Goal: Task Accomplishment & Management: Manage account settings

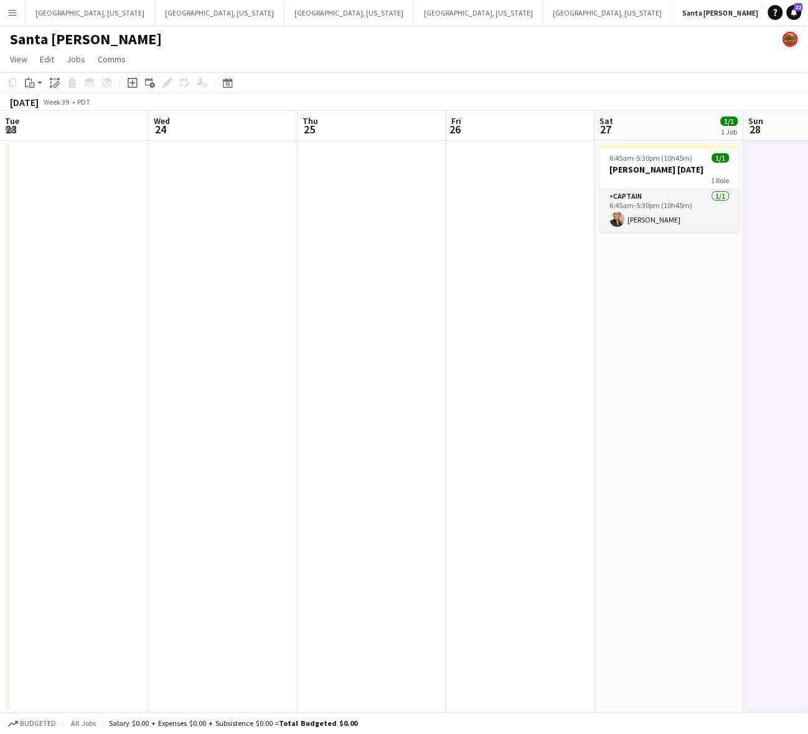
scroll to position [0, 360]
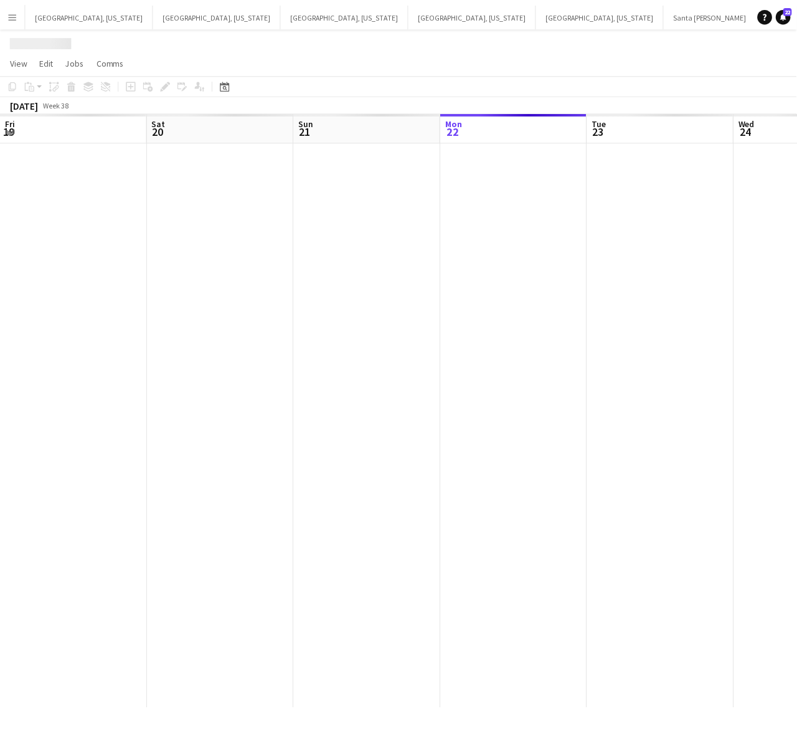
scroll to position [0, 297]
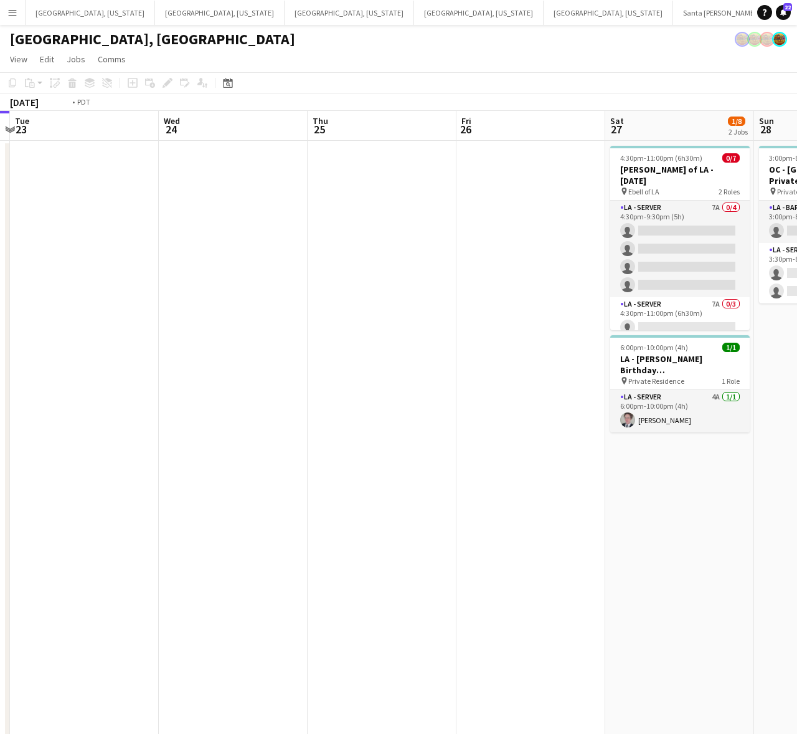
drag, startPoint x: 598, startPoint y: 306, endPoint x: 86, endPoint y: 441, distance: 530.0
click at [86, 441] on app-calendar-viewport "Fri 19 2/2 2 Jobs Sat 20 29/39 6 Jobs Sun 21 Mon 22 Tue 23 Wed 24 Thu 25 Fri 26…" at bounding box center [398, 561] width 797 height 900
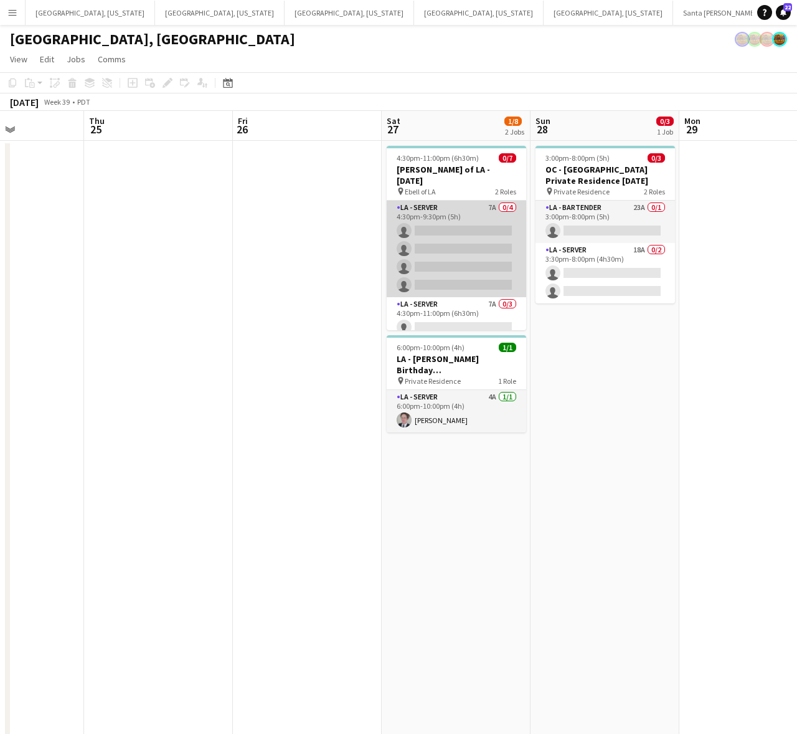
click at [492, 238] on app-card-role "LA - Server 7A 0/4 4:30pm-9:30pm (5h) single-neutral-actions single-neutral-act…" at bounding box center [456, 249] width 139 height 97
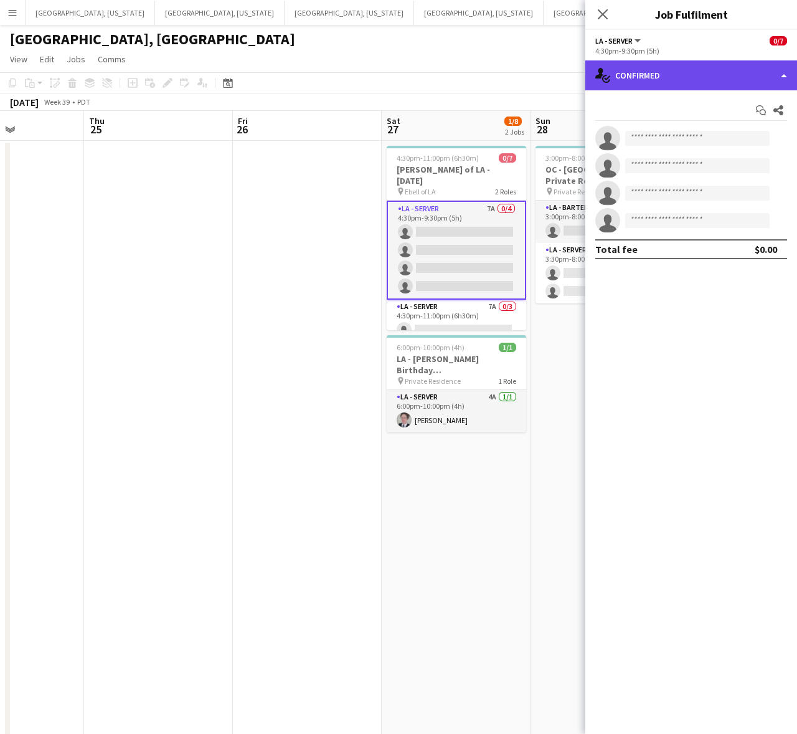
click at [676, 81] on div "single-neutral-actions-check-2 Confirmed" at bounding box center [691, 75] width 212 height 30
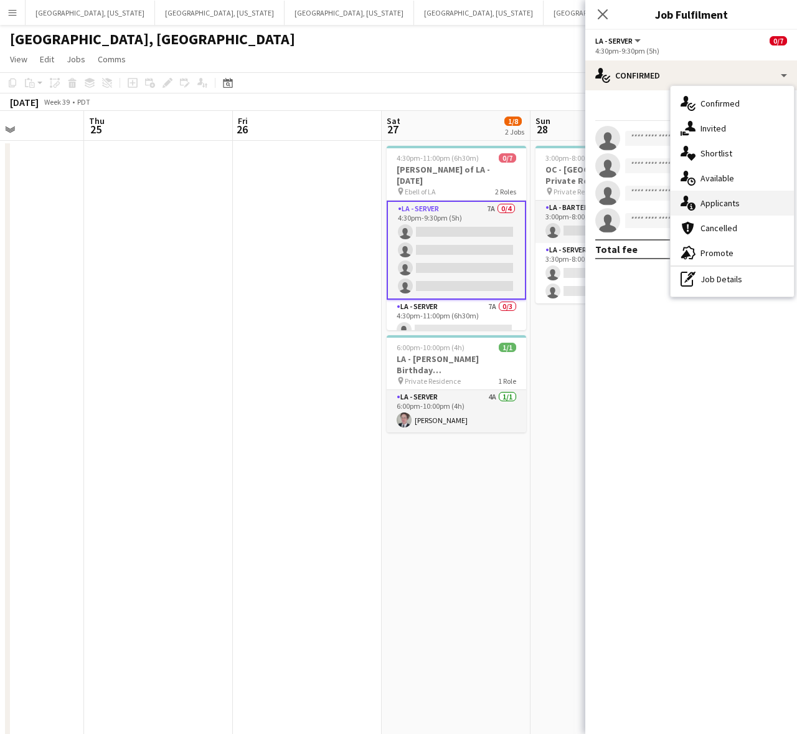
click at [722, 202] on span "Applicants" at bounding box center [720, 202] width 39 height 11
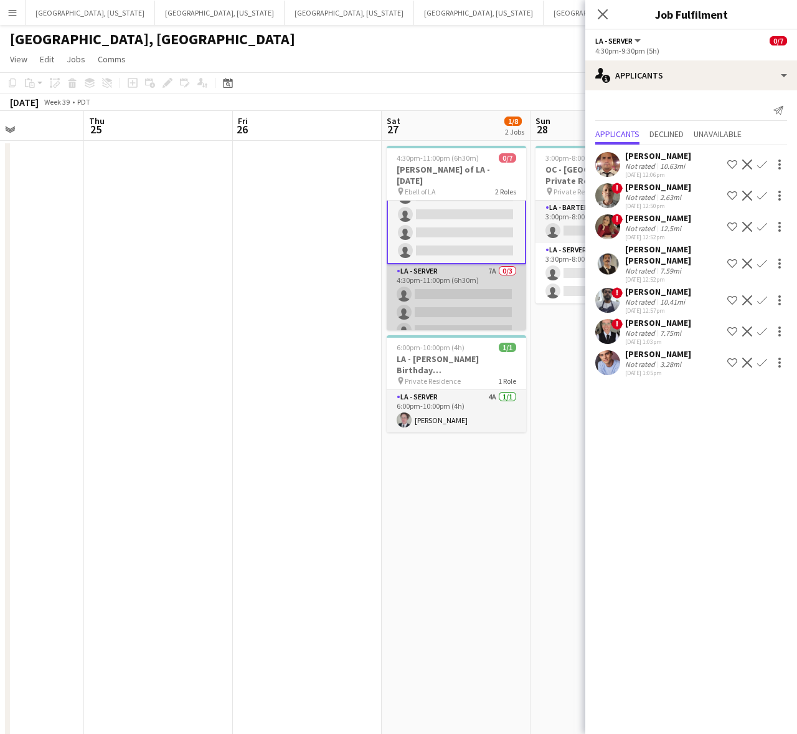
click at [428, 274] on app-card-role "LA - Server 7A 0/3 4:30pm-11:00pm (6h30m) single-neutral-actions single-neutral…" at bounding box center [456, 303] width 139 height 78
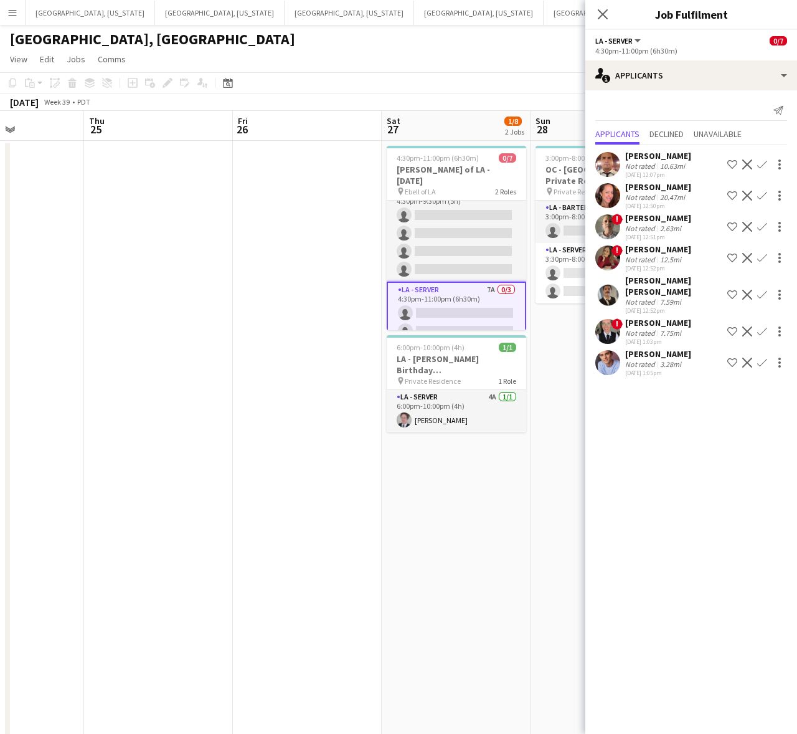
scroll to position [0, 0]
click at [765, 357] on app-icon "Confirm" at bounding box center [762, 362] width 10 height 10
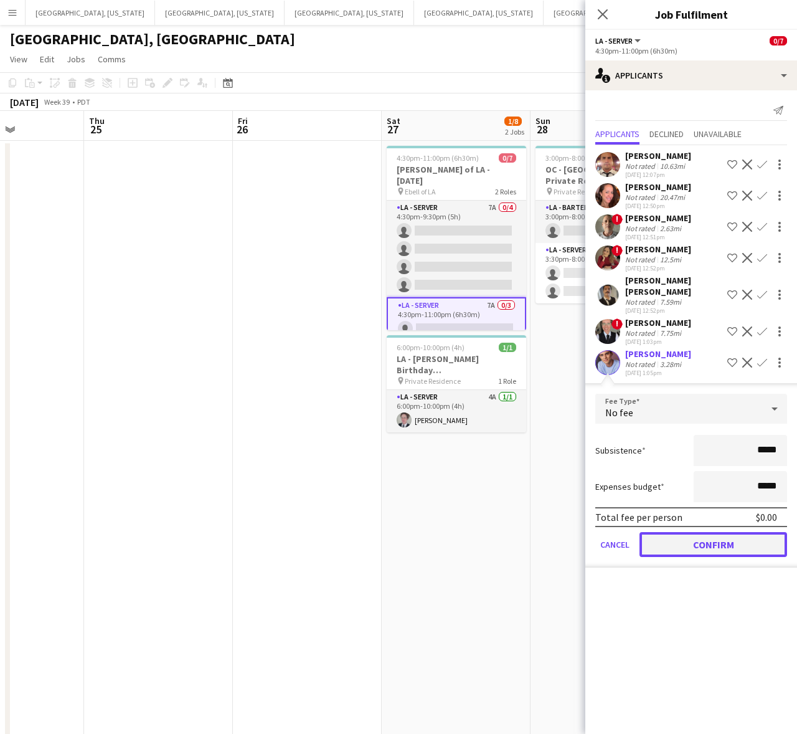
click at [727, 537] on button "Confirm" at bounding box center [714, 544] width 148 height 25
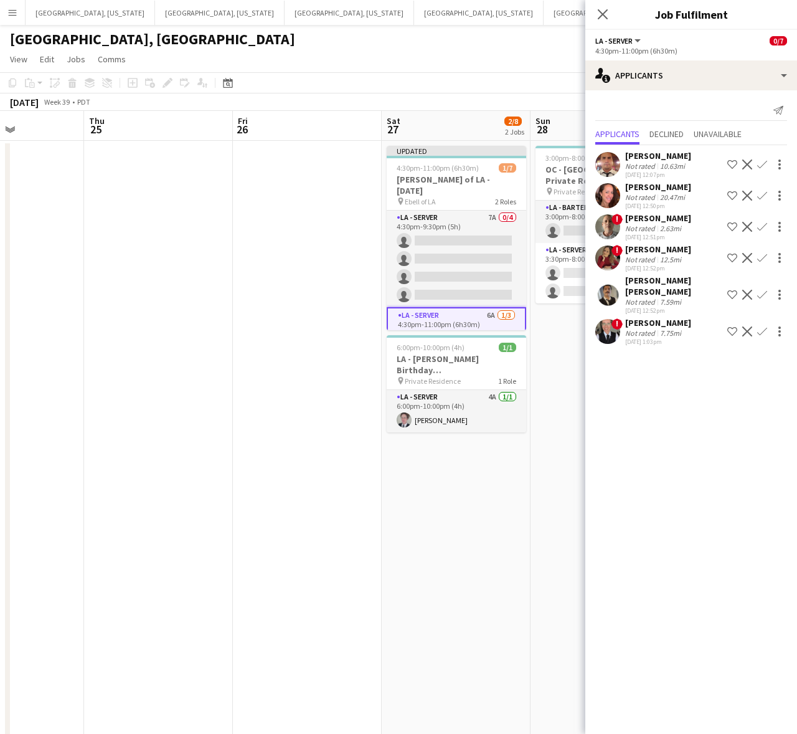
click at [545, 60] on app-page-menu "View Day view expanded Day view collapsed Month view Date picker Jump to [DATE]…" at bounding box center [398, 61] width 797 height 24
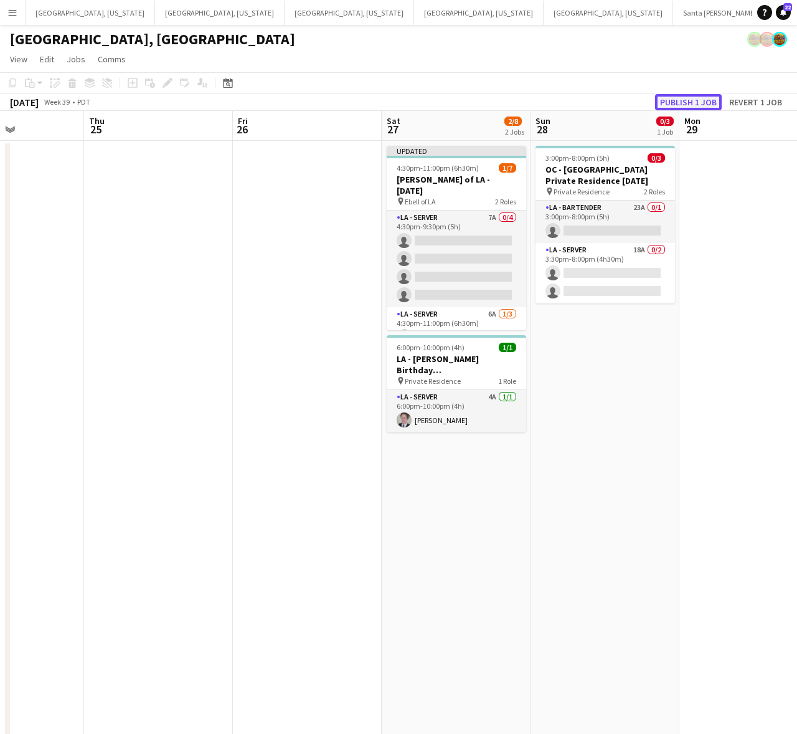
click at [696, 98] on button "Publish 1 job" at bounding box center [688, 102] width 67 height 16
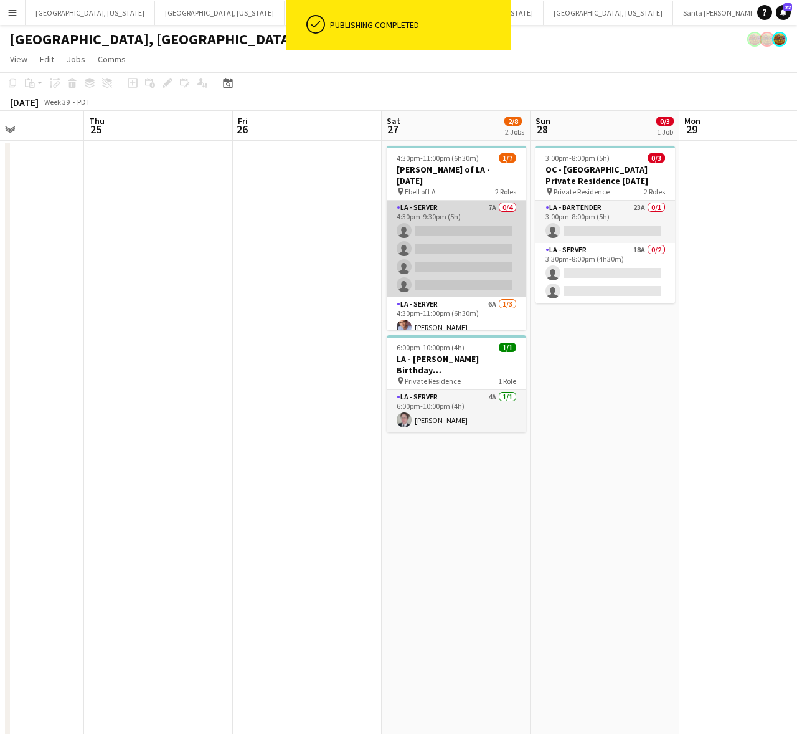
click at [480, 244] on app-card-role "LA - Server 7A 0/4 4:30pm-9:30pm (5h) single-neutral-actions single-neutral-act…" at bounding box center [456, 249] width 139 height 97
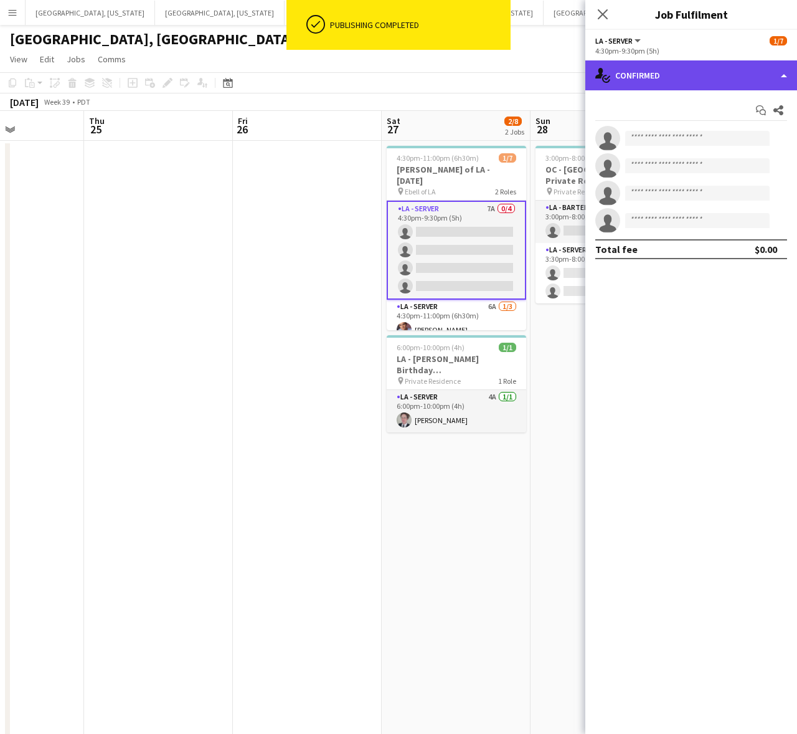
click at [696, 70] on div "single-neutral-actions-check-2 Confirmed" at bounding box center [691, 75] width 212 height 30
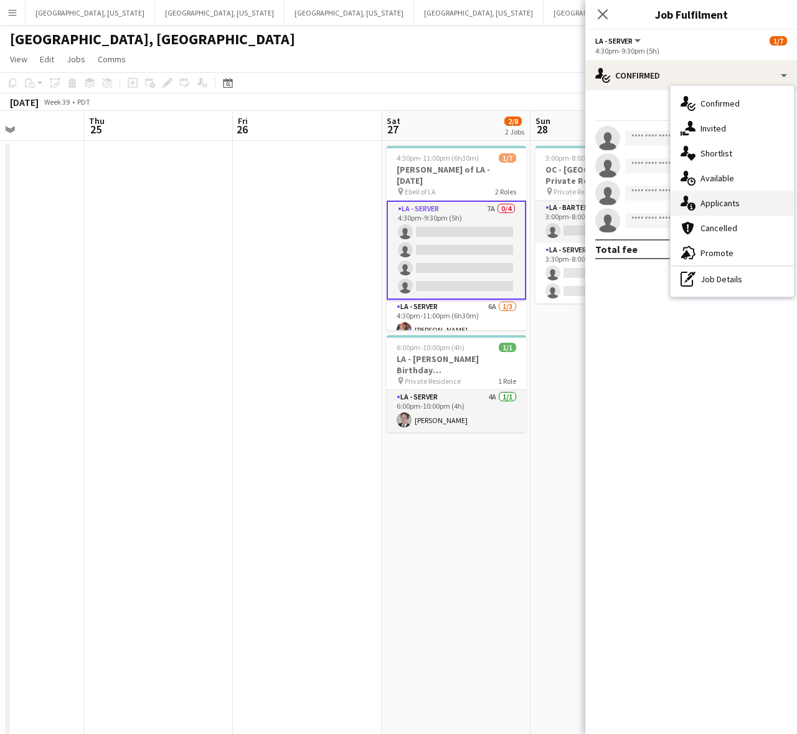
click at [714, 196] on div "single-neutral-actions-information Applicants" at bounding box center [732, 203] width 123 height 25
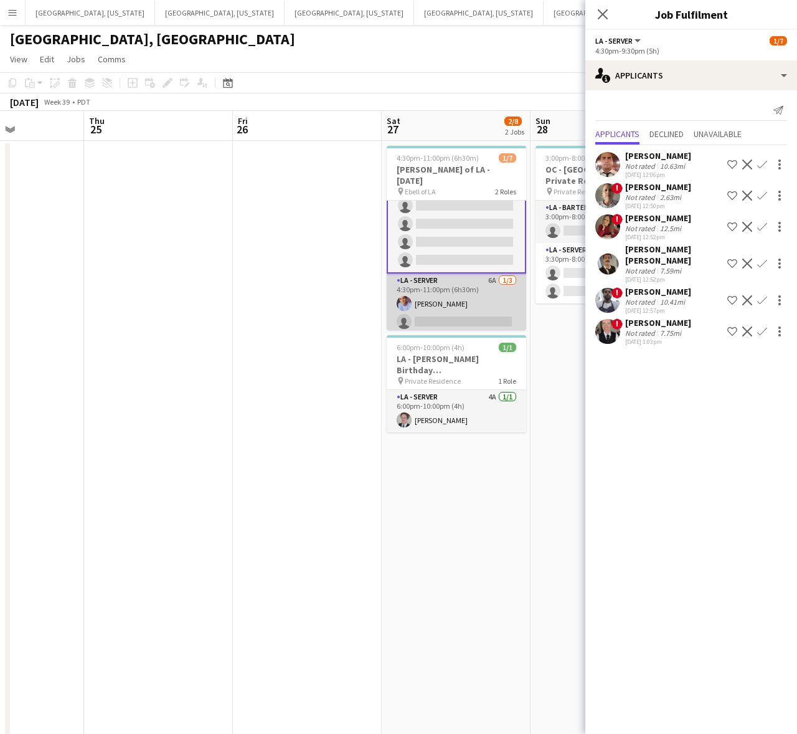
scroll to position [35, 0]
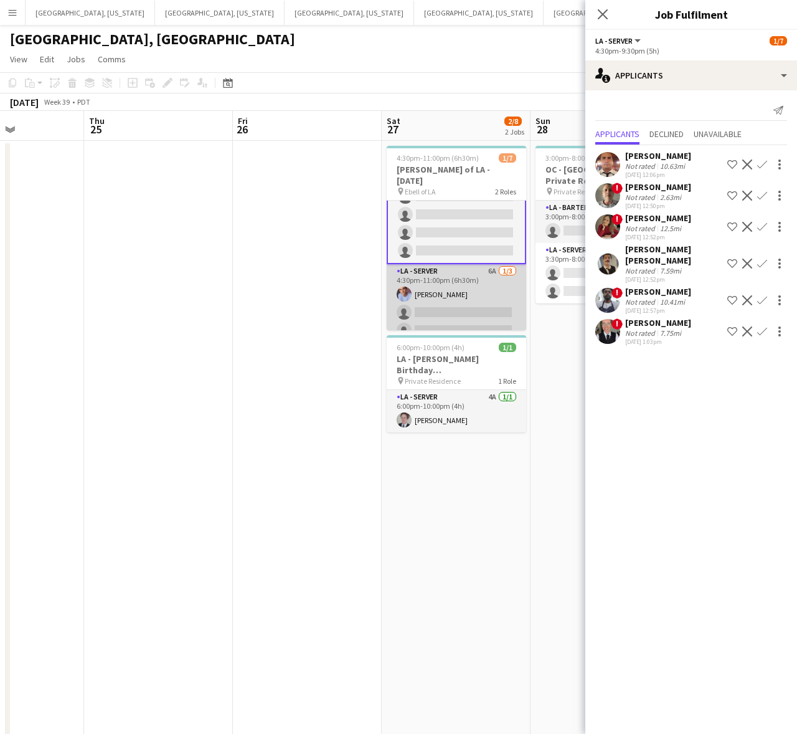
click at [475, 316] on app-card-role "LA - Server 6A [DATE] 4:30pm-11:00pm (6h30m) [PERSON_NAME] single-neutral-actio…" at bounding box center [456, 303] width 139 height 78
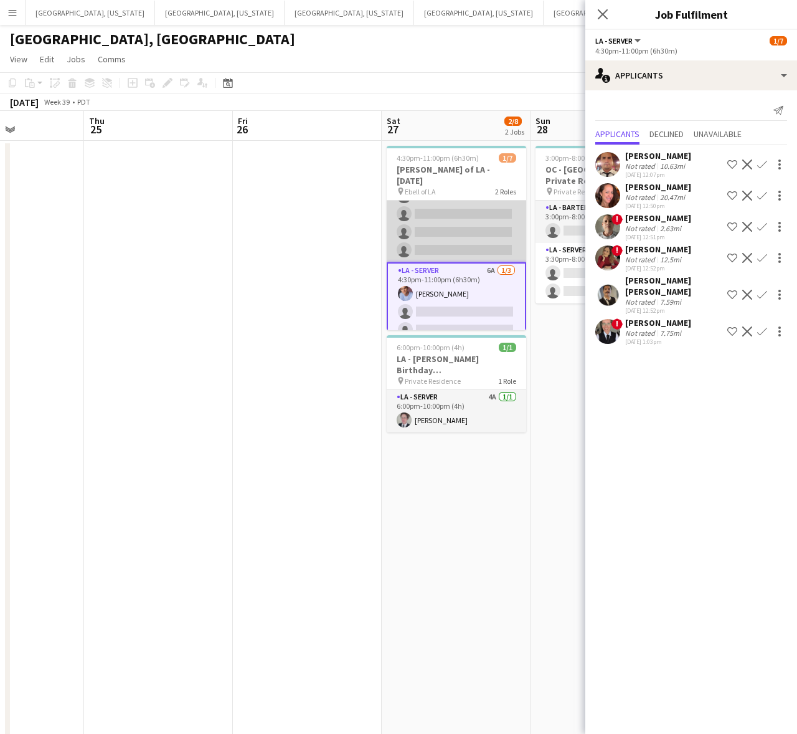
click at [436, 212] on app-card-role "LA - Server 7A 0/4 4:30pm-9:30pm (5h) single-neutral-actions single-neutral-act…" at bounding box center [456, 214] width 139 height 97
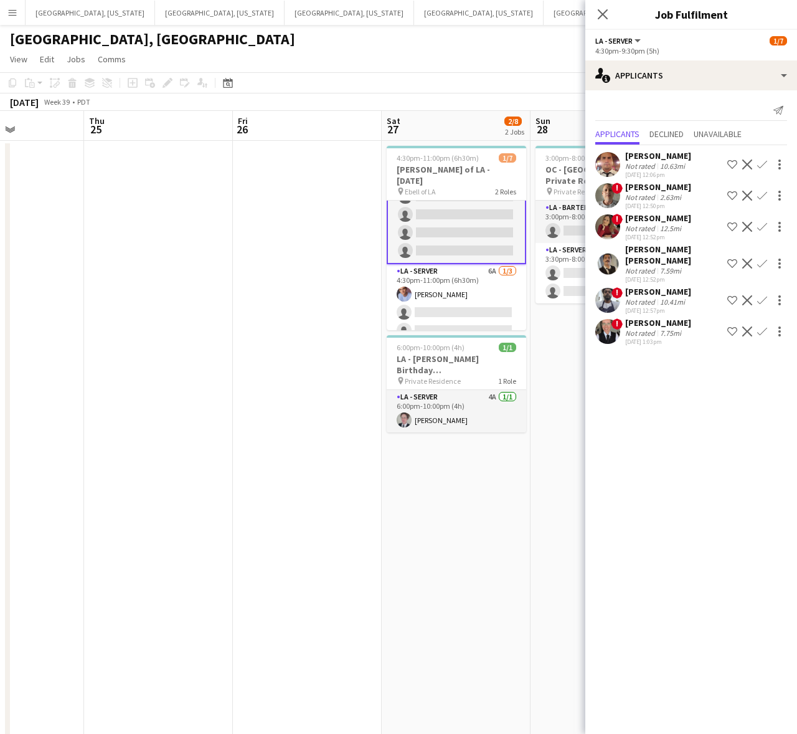
click at [762, 295] on app-icon "Confirm" at bounding box center [762, 300] width 10 height 10
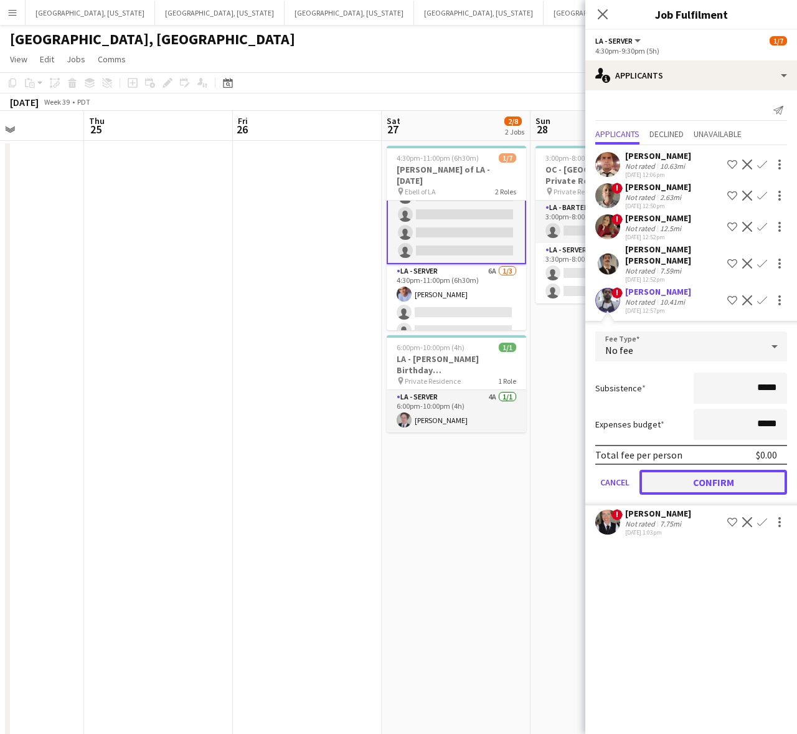
click at [694, 471] on button "Confirm" at bounding box center [714, 482] width 148 height 25
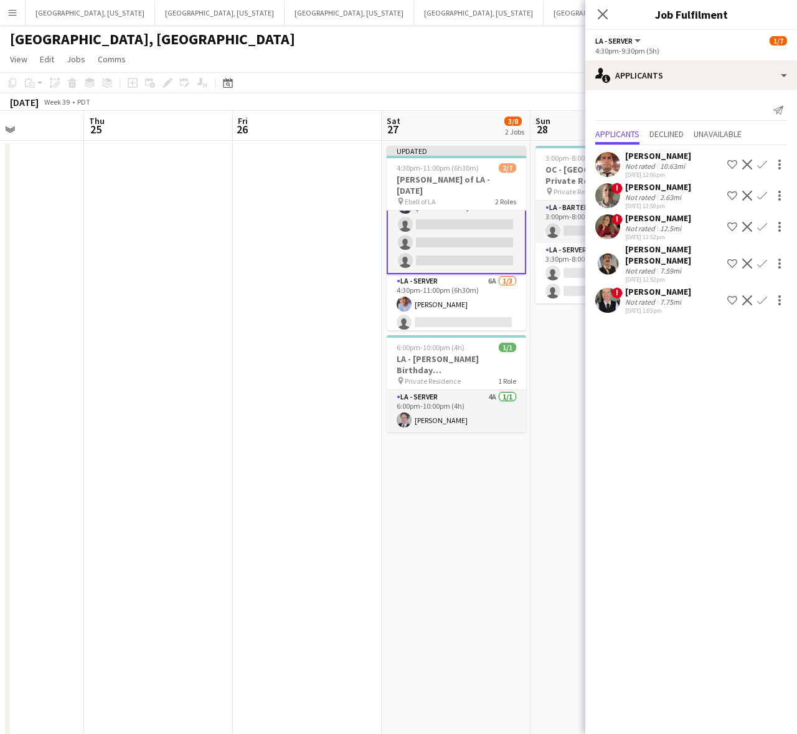
click at [497, 512] on app-date-cell "Updated 4:30pm-11:00pm (6h30m) 2/7 [PERSON_NAME] of LA - [DATE] pin Ebell of LA…" at bounding box center [456, 576] width 149 height 870
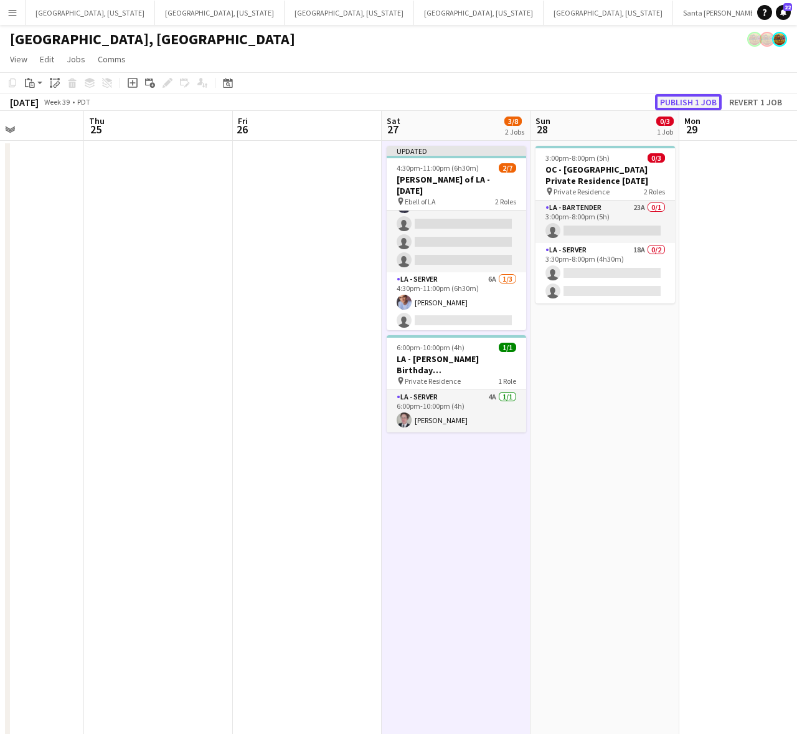
click at [680, 98] on button "Publish 1 job" at bounding box center [688, 102] width 67 height 16
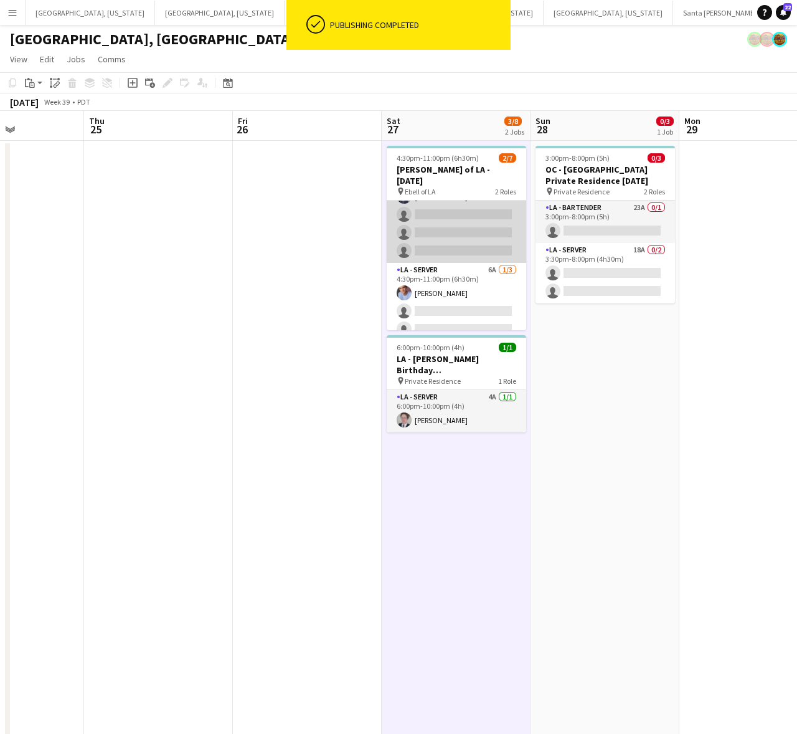
scroll to position [0, 0]
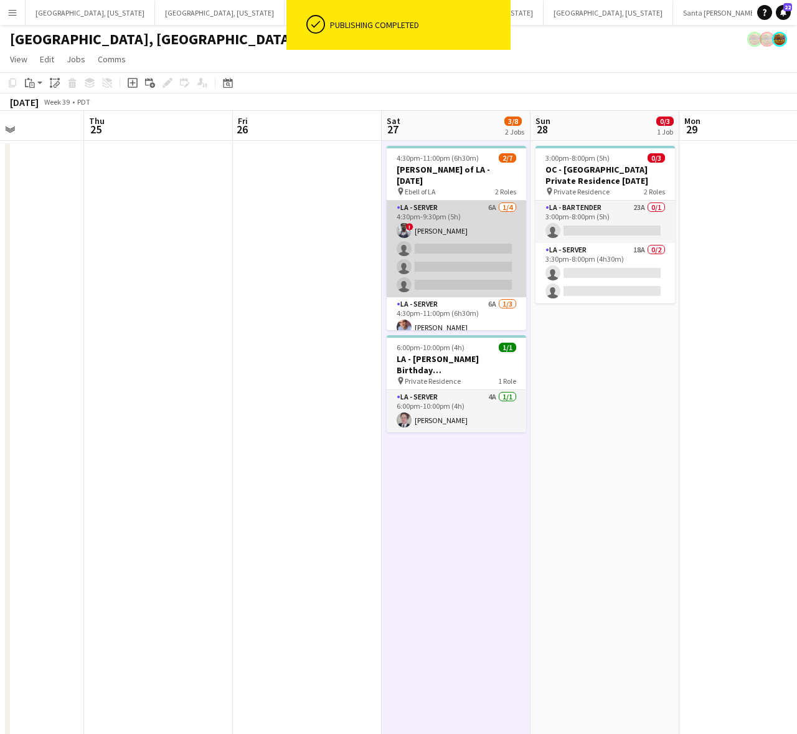
click at [440, 237] on app-card-role "LA - Server 6A [DATE] 4:30pm-9:30pm (5h) ! [PERSON_NAME] single-neutral-actions…" at bounding box center [456, 249] width 139 height 97
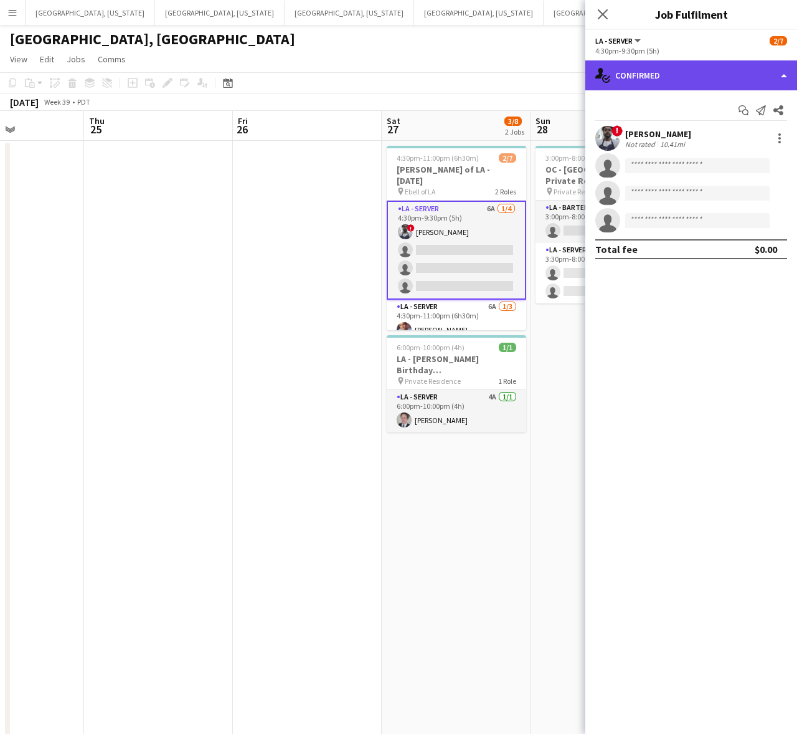
click at [692, 64] on div "single-neutral-actions-check-2 Confirmed" at bounding box center [691, 75] width 212 height 30
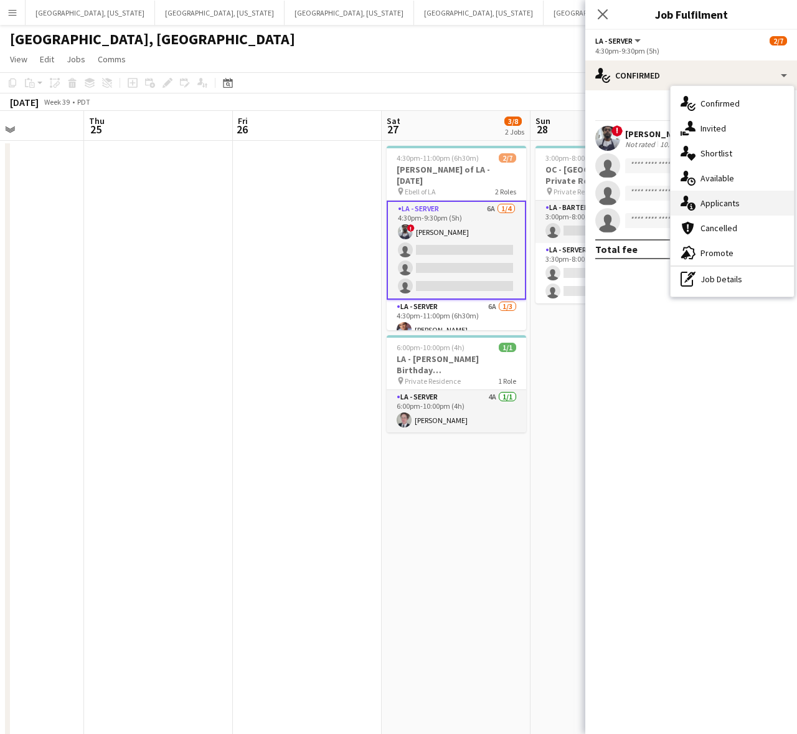
drag, startPoint x: 704, startPoint y: 197, endPoint x: 721, endPoint y: 192, distance: 17.1
click at [704, 197] on span "Applicants" at bounding box center [720, 202] width 39 height 11
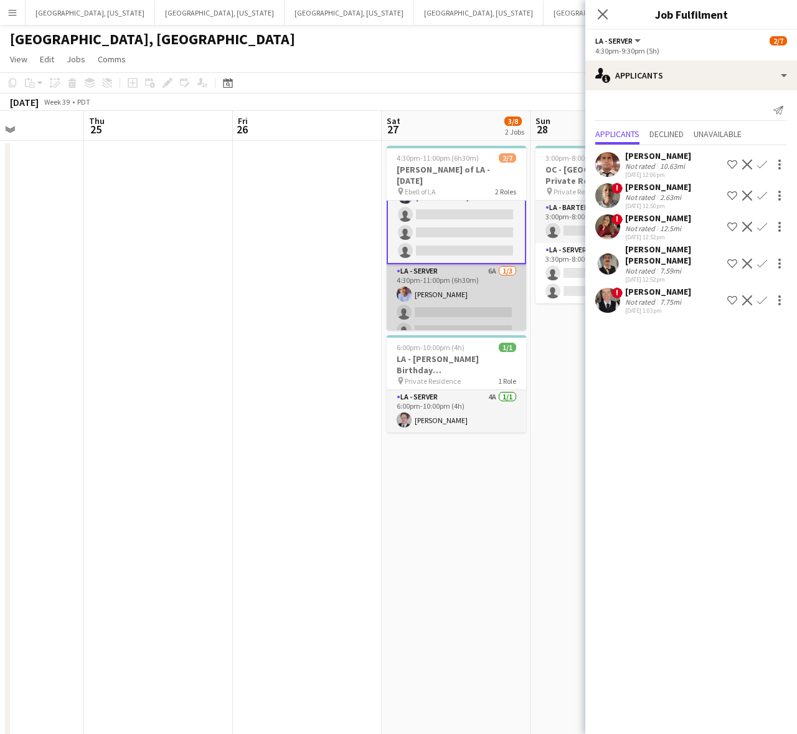
click at [450, 266] on app-card-role "LA - Server 6A [DATE] 4:30pm-11:00pm (6h30m) [PERSON_NAME] single-neutral-actio…" at bounding box center [456, 303] width 139 height 78
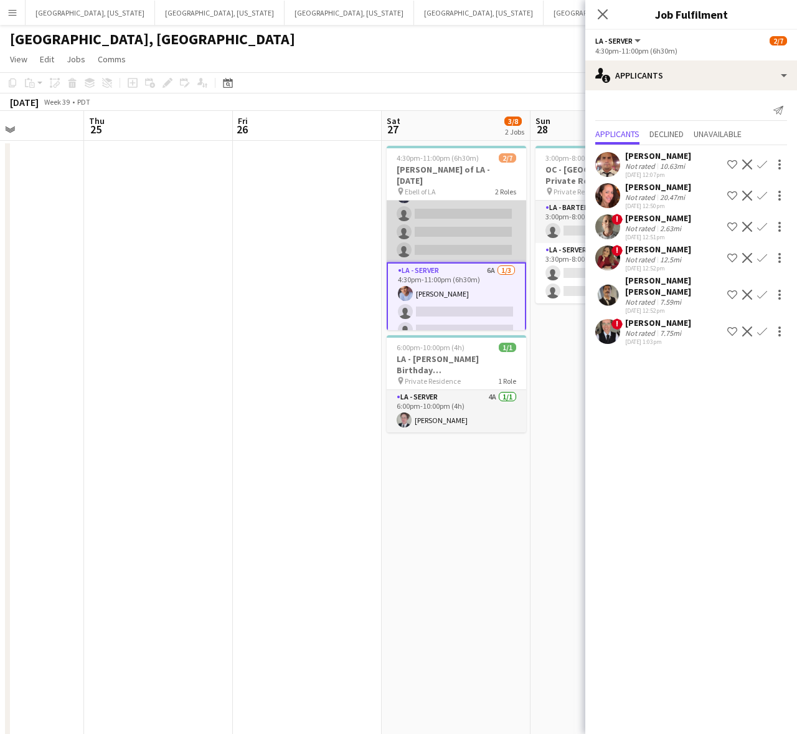
click at [488, 214] on app-card-role "LA - Server 6A [DATE] 4:30pm-9:30pm (5h) ! [PERSON_NAME] single-neutral-actions…" at bounding box center [456, 214] width 139 height 97
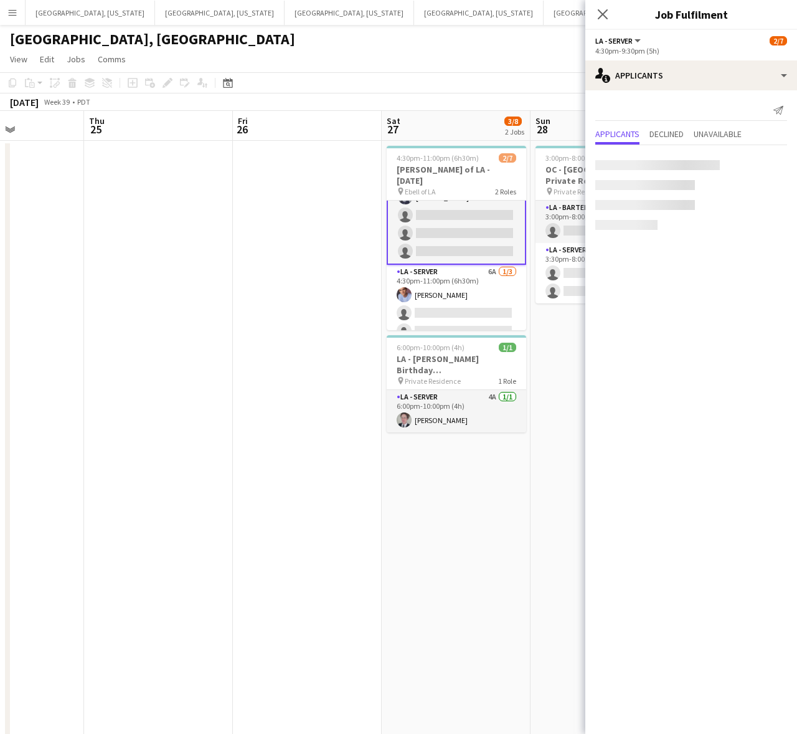
scroll to position [35, 0]
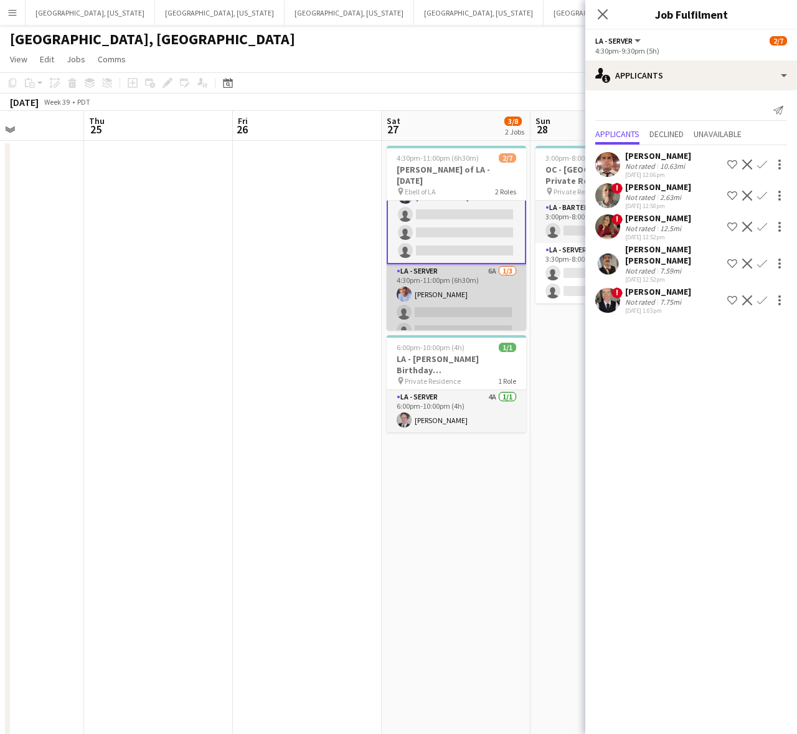
click at [470, 264] on app-card-role "LA - Server 6A [DATE] 4:30pm-11:00pm (6h30m) [PERSON_NAME] single-neutral-actio…" at bounding box center [456, 303] width 139 height 78
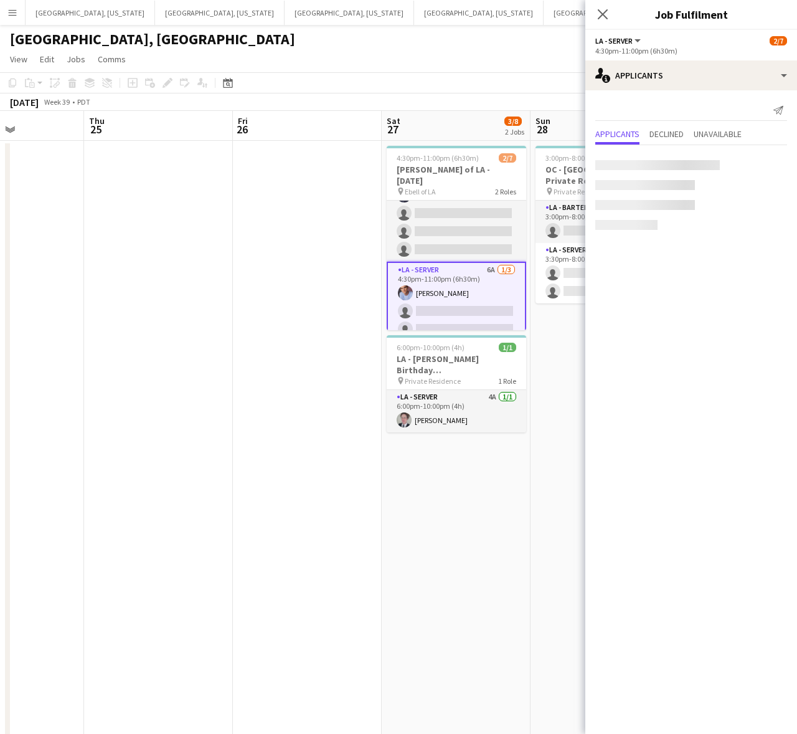
scroll to position [35, 0]
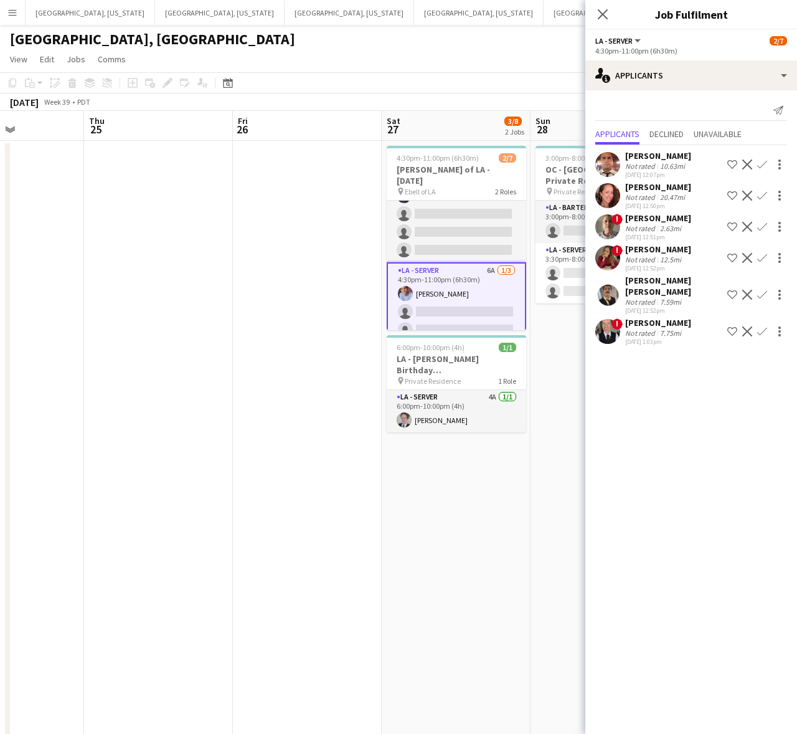
click at [555, 324] on app-date-cell "3:00pm-8:00pm (5h) 0/3 OC - [GEOGRAPHIC_DATA] Private Residence [DATE] pin Priv…" at bounding box center [605, 576] width 149 height 870
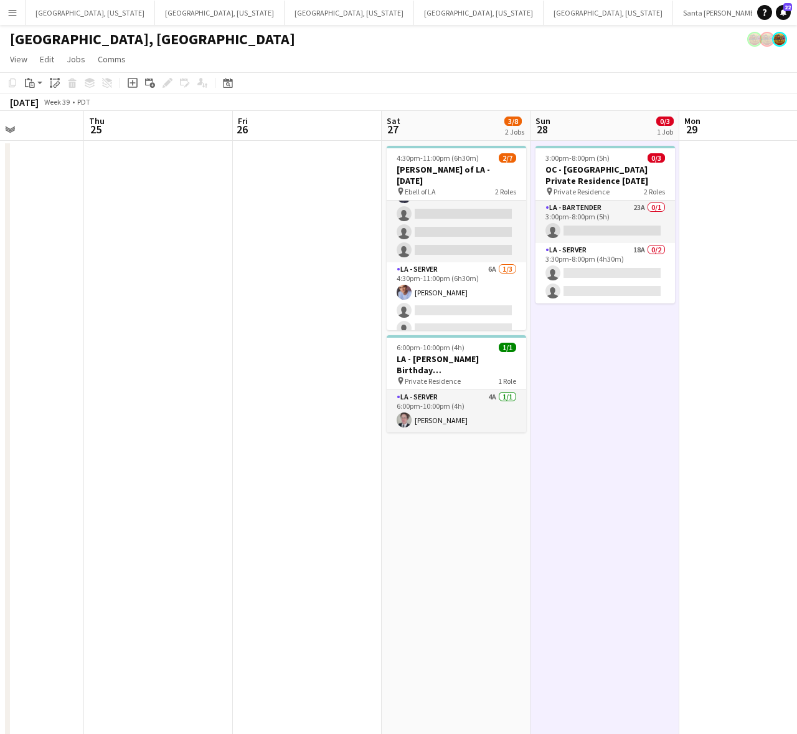
scroll to position [34, 0]
